Goal: Task Accomplishment & Management: Use online tool/utility

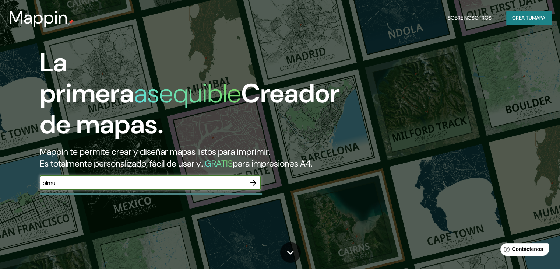
type input "olmué"
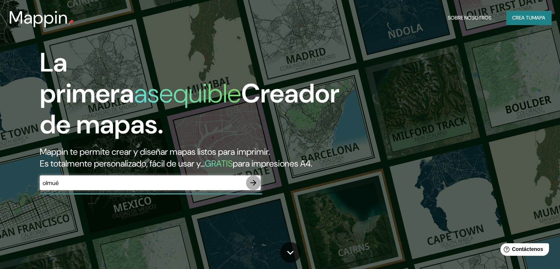
click at [253, 187] on icon "button" at bounding box center [253, 182] width 9 height 9
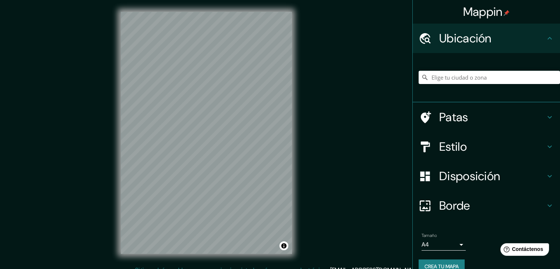
click at [455, 184] on div "Disposición" at bounding box center [486, 175] width 147 height 29
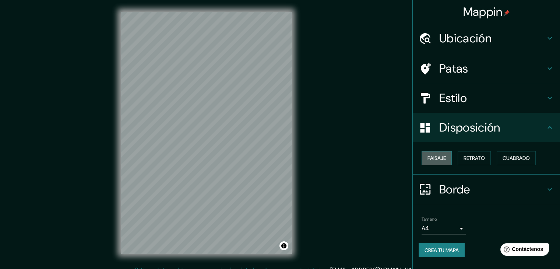
click at [441, 159] on font "Paisaje" at bounding box center [436, 158] width 18 height 7
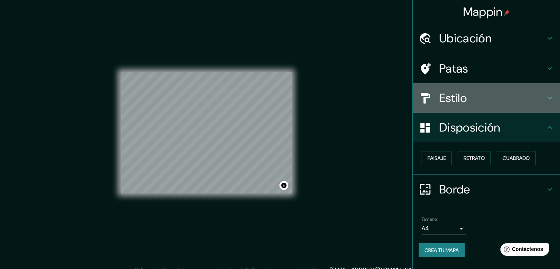
click at [463, 99] on font "Estilo" at bounding box center [453, 97] width 28 height 15
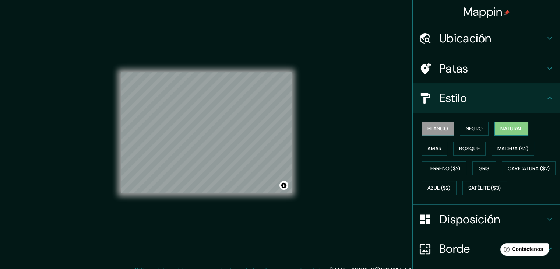
click at [507, 126] on font "Natural" at bounding box center [511, 128] width 22 height 7
click at [448, 45] on font "Ubicación" at bounding box center [465, 38] width 52 height 15
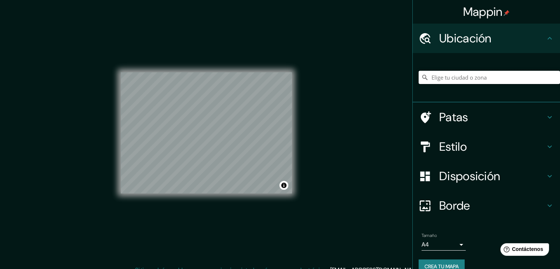
click at [448, 79] on input "Elige tu ciudad o zona" at bounding box center [488, 77] width 141 height 13
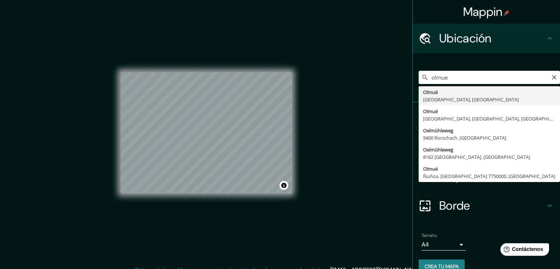
type input "[GEOGRAPHIC_DATA], [GEOGRAPHIC_DATA], [GEOGRAPHIC_DATA]"
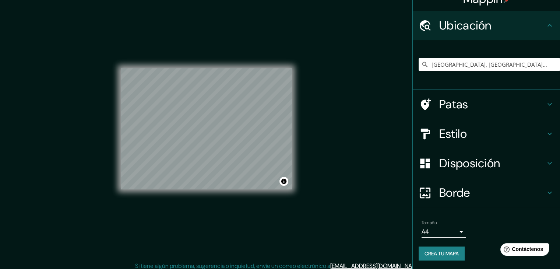
scroll to position [8, 0]
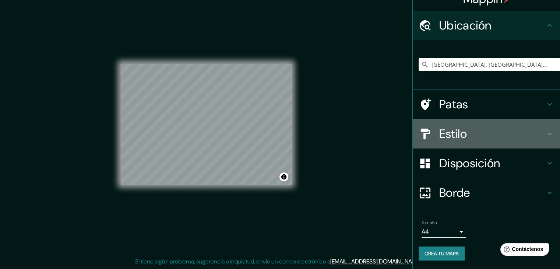
click at [466, 130] on h4 "Estilo" at bounding box center [492, 133] width 106 height 15
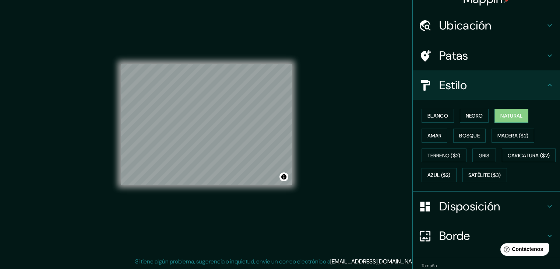
click at [452, 55] on font "Patas" at bounding box center [453, 55] width 29 height 15
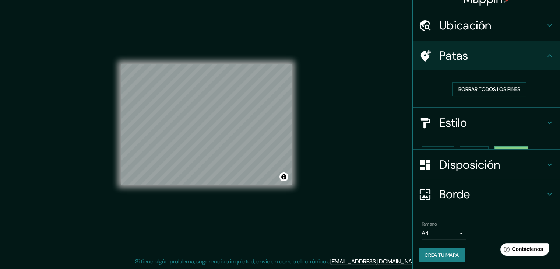
scroll to position [2, 0]
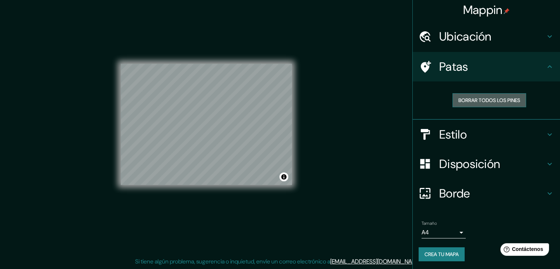
click at [494, 99] on font "Borrar todos los pines" at bounding box center [489, 100] width 62 height 7
click at [434, 249] on font "Crea tu mapa" at bounding box center [441, 254] width 34 height 10
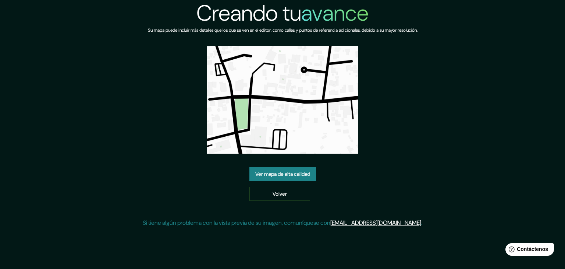
click at [289, 171] on font "Ver mapa de alta calidad" at bounding box center [282, 173] width 55 height 7
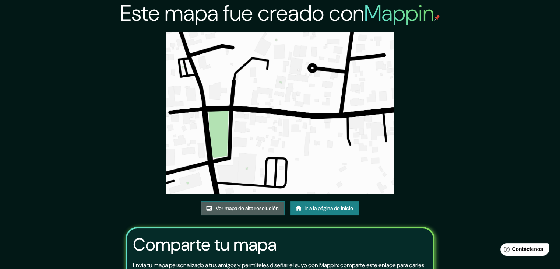
click at [247, 209] on font "Ver mapa de alta resolución" at bounding box center [247, 208] width 63 height 7
click at [334, 206] on font "Ir a la página de inicio" at bounding box center [329, 208] width 48 height 7
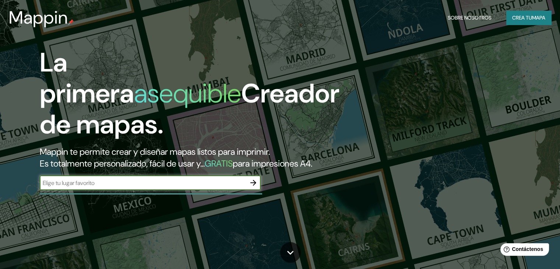
click at [168, 187] on input "text" at bounding box center [143, 183] width 206 height 8
type input "olmue"
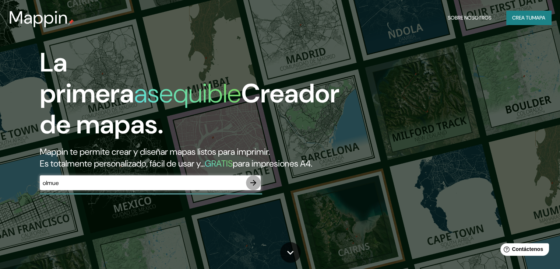
click at [248, 190] on button "button" at bounding box center [253, 182] width 15 height 15
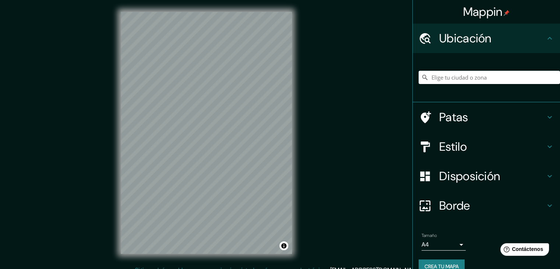
click at [483, 39] on font "Ubicación" at bounding box center [465, 38] width 52 height 15
click at [476, 76] on input "Elige tu ciudad o zona" at bounding box center [488, 77] width 141 height 13
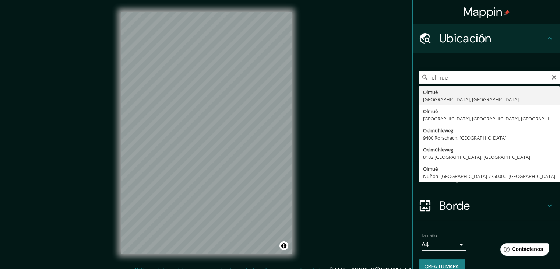
type input "[GEOGRAPHIC_DATA], [GEOGRAPHIC_DATA], [GEOGRAPHIC_DATA]"
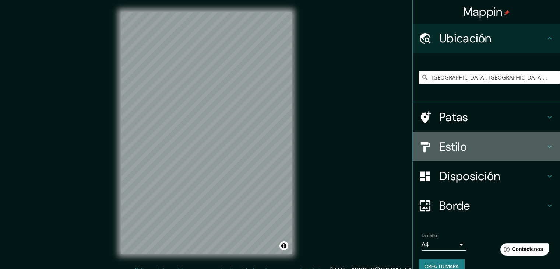
click at [439, 143] on font "Estilo" at bounding box center [453, 146] width 28 height 15
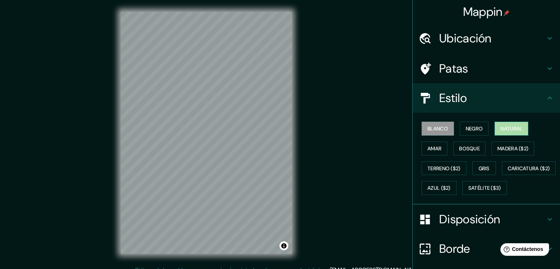
click at [504, 125] on font "Natural" at bounding box center [511, 128] width 22 height 7
click at [462, 227] on font "Disposición" at bounding box center [469, 218] width 61 height 15
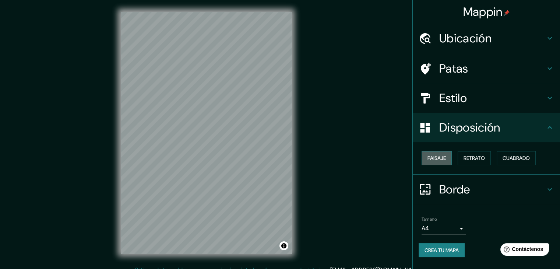
click at [438, 157] on font "Paisaje" at bounding box center [436, 158] width 18 height 7
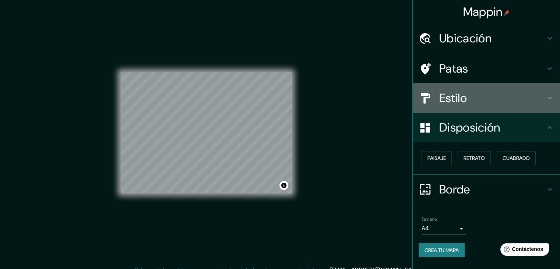
click at [463, 94] on font "Estilo" at bounding box center [453, 97] width 28 height 15
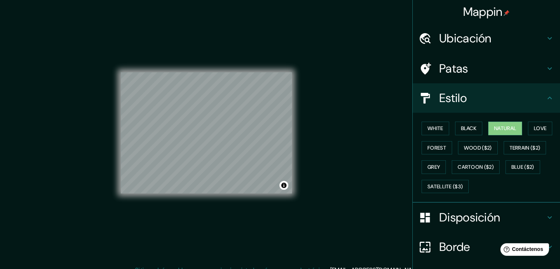
click at [463, 94] on h4 "Estilo" at bounding box center [492, 98] width 106 height 15
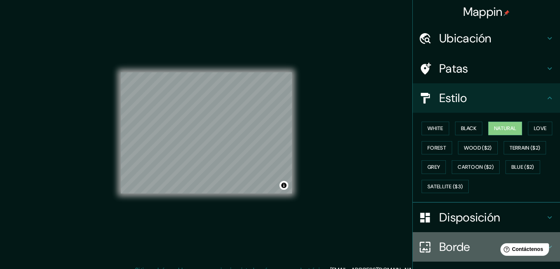
click at [459, 242] on font "Borde" at bounding box center [454, 246] width 31 height 15
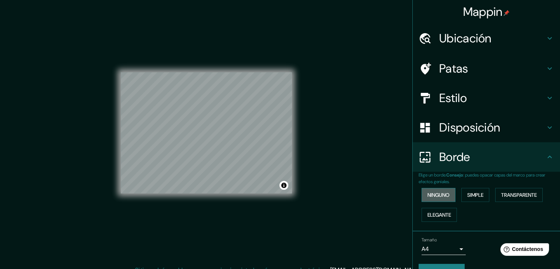
click at [434, 192] on font "Ninguno" at bounding box center [438, 194] width 22 height 7
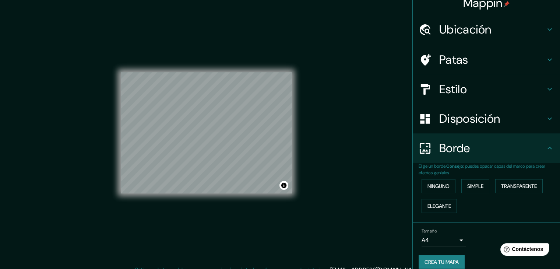
scroll to position [17, 0]
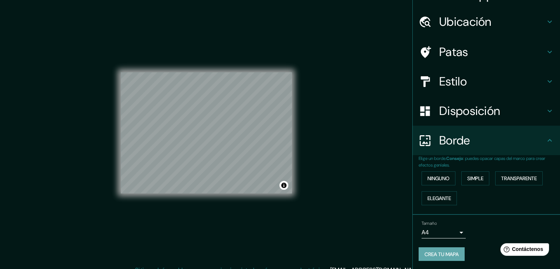
click at [438, 249] on font "Crea tu mapa" at bounding box center [441, 254] width 34 height 10
click at [474, 232] on div "Tamaño A4 single" at bounding box center [485, 230] width 135 height 24
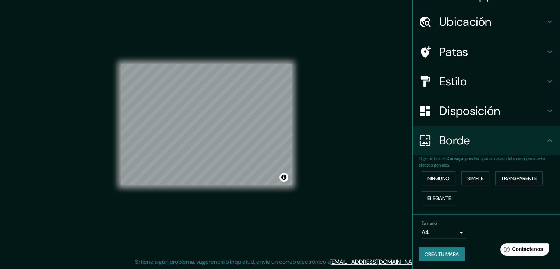
scroll to position [8, 0]
click at [447, 251] on font "Crea tu mapa" at bounding box center [441, 254] width 34 height 7
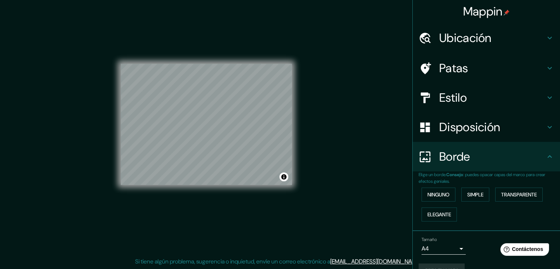
scroll to position [0, 0]
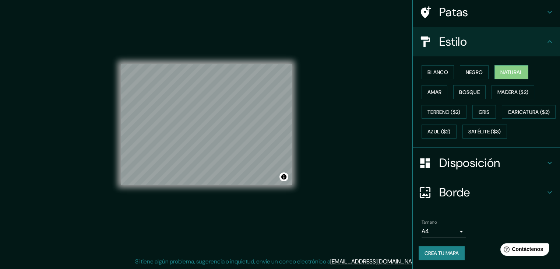
scroll to position [74, 0]
click at [431, 253] on font "Crea tu mapa" at bounding box center [441, 253] width 34 height 7
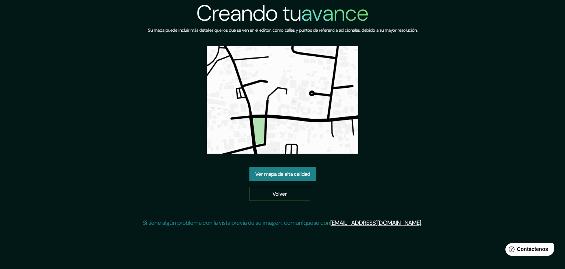
click at [298, 171] on font "Ver mapa de alta calidad" at bounding box center [282, 173] width 55 height 7
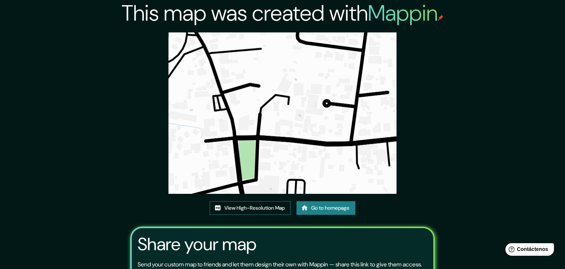
click at [255, 201] on link "View High-Resolution Map" at bounding box center [250, 208] width 81 height 14
